Goal: Check status: Check status

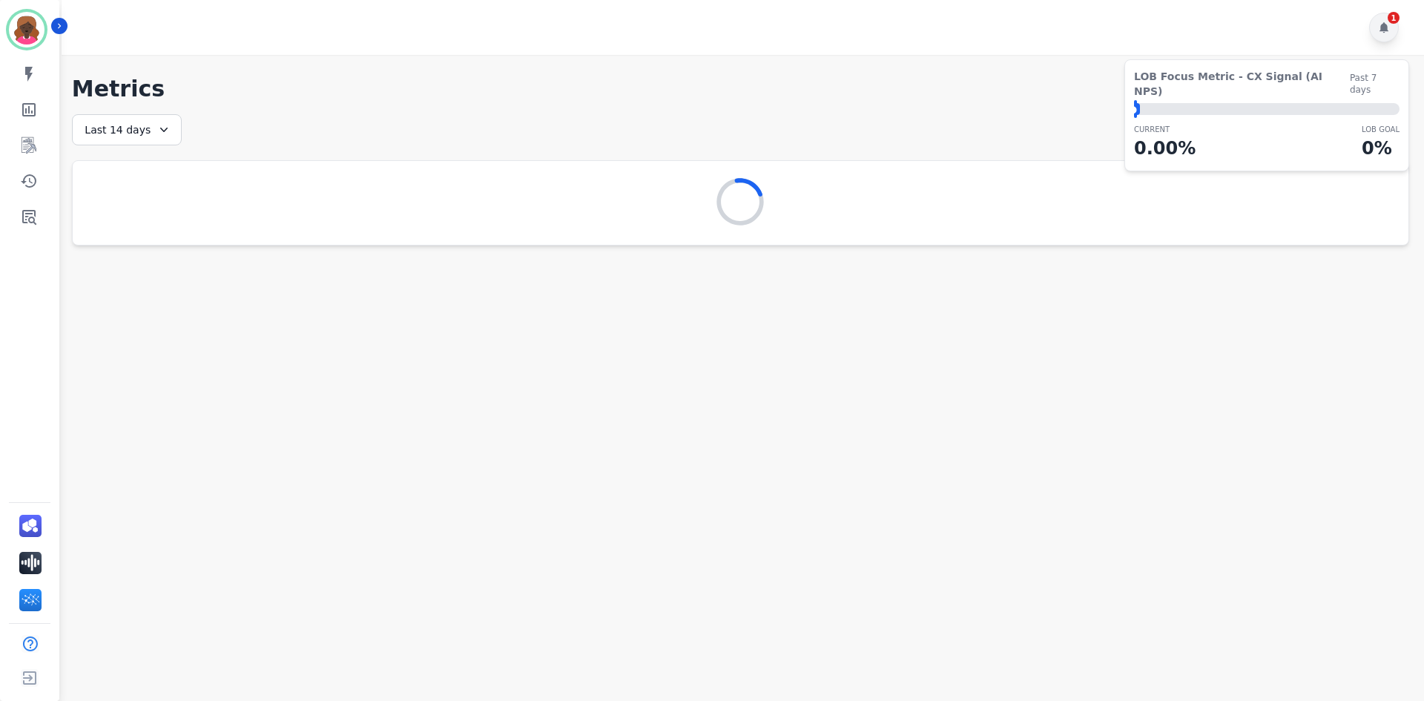
click at [1396, 22] on div "1" at bounding box center [1394, 18] width 12 height 12
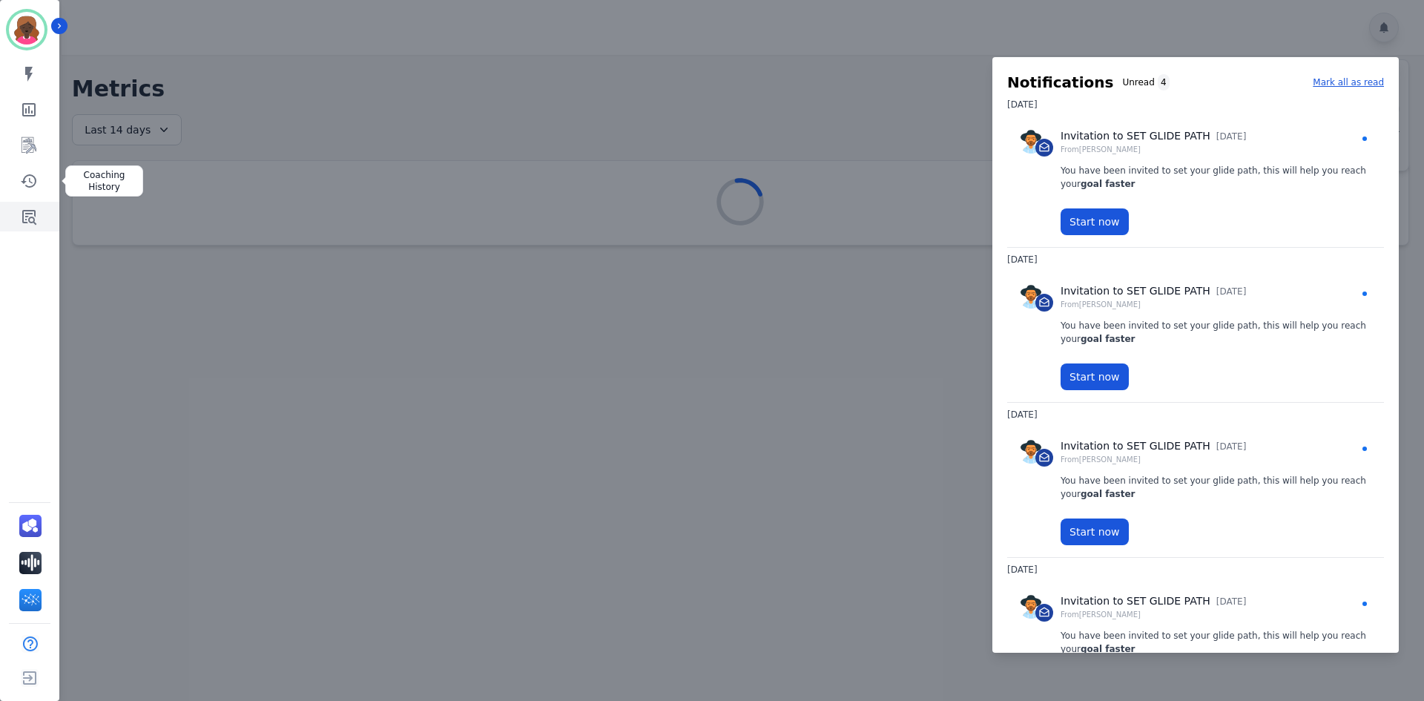
click at [27, 215] on icon "Sidebar" at bounding box center [29, 217] width 18 height 18
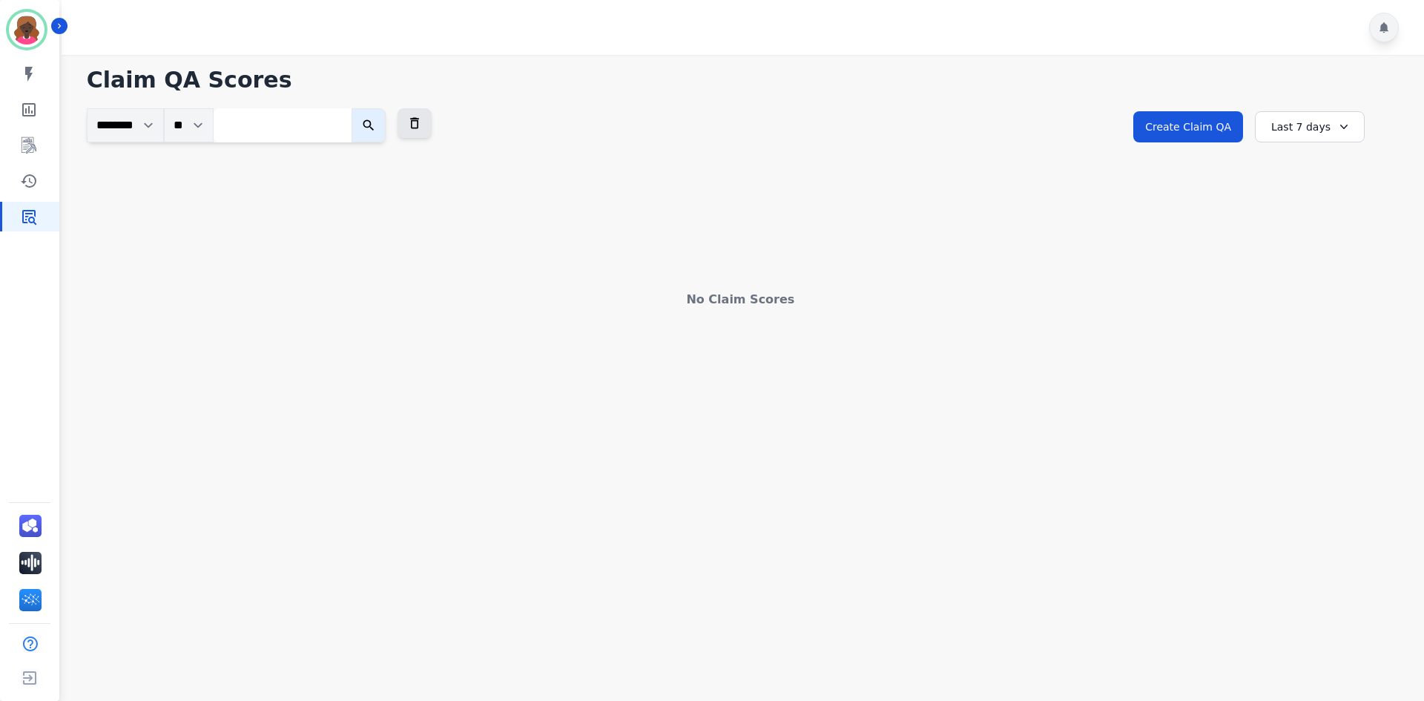
click at [1289, 124] on div "Last 7 days" at bounding box center [1310, 126] width 110 height 31
click at [1312, 269] on li "Last 90 days" at bounding box center [1320, 270] width 74 height 15
